Goal: Task Accomplishment & Management: Manage account settings

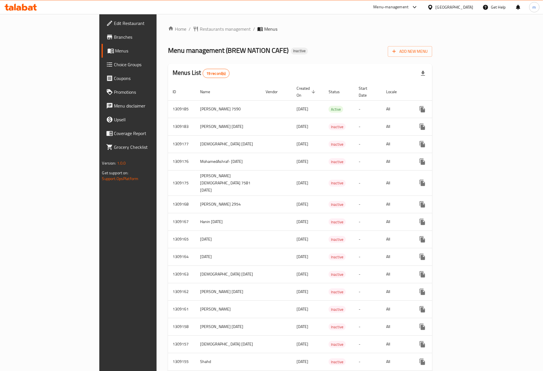
click at [114, 25] on span "Edit Restaurant" at bounding box center [149, 23] width 71 height 7
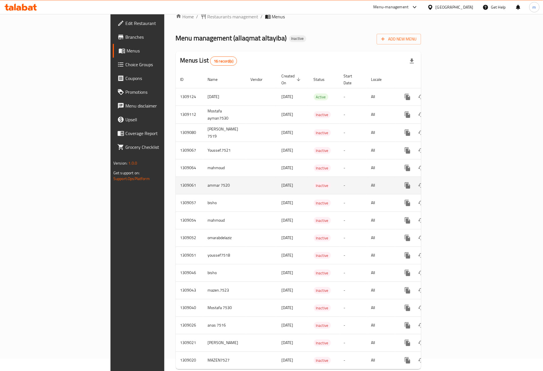
scroll to position [23, 0]
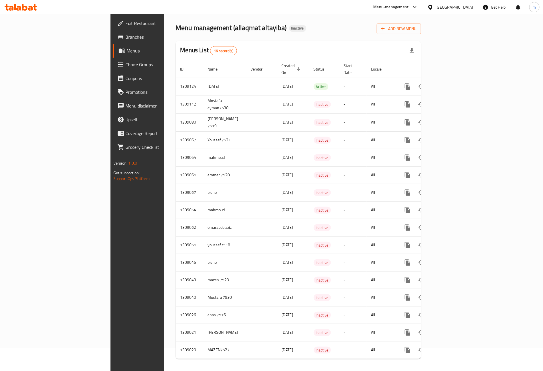
click at [125, 21] on span "Edit Restaurant" at bounding box center [160, 23] width 71 height 7
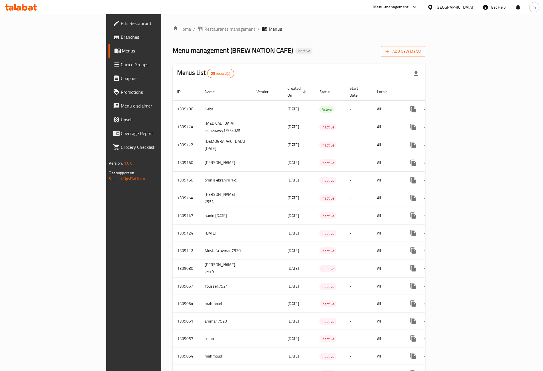
click at [121, 63] on span "Choice Groups" at bounding box center [156, 64] width 71 height 7
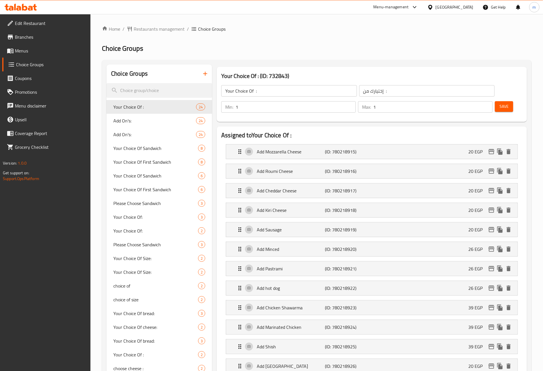
click at [22, 79] on span "Coupons" at bounding box center [50, 78] width 71 height 7
click at [37, 34] on span "Branches" at bounding box center [50, 37] width 71 height 7
